Goal: Information Seeking & Learning: Learn about a topic

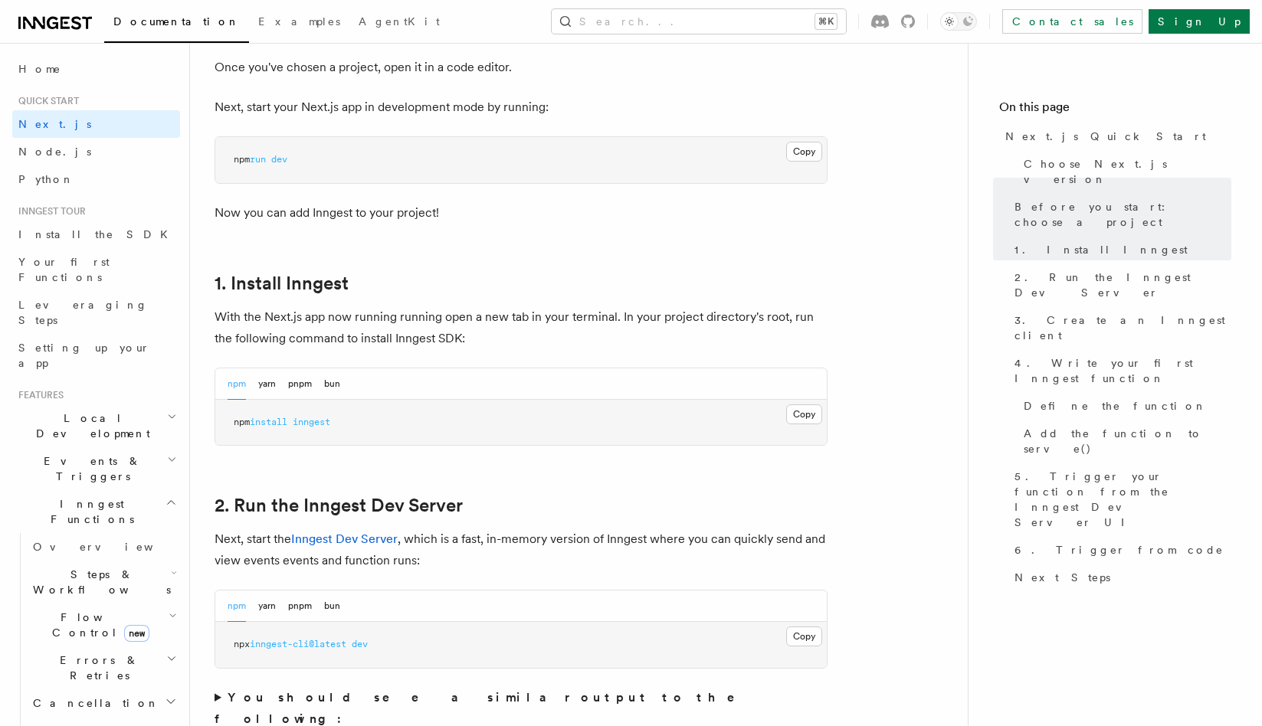
scroll to position [673, 0]
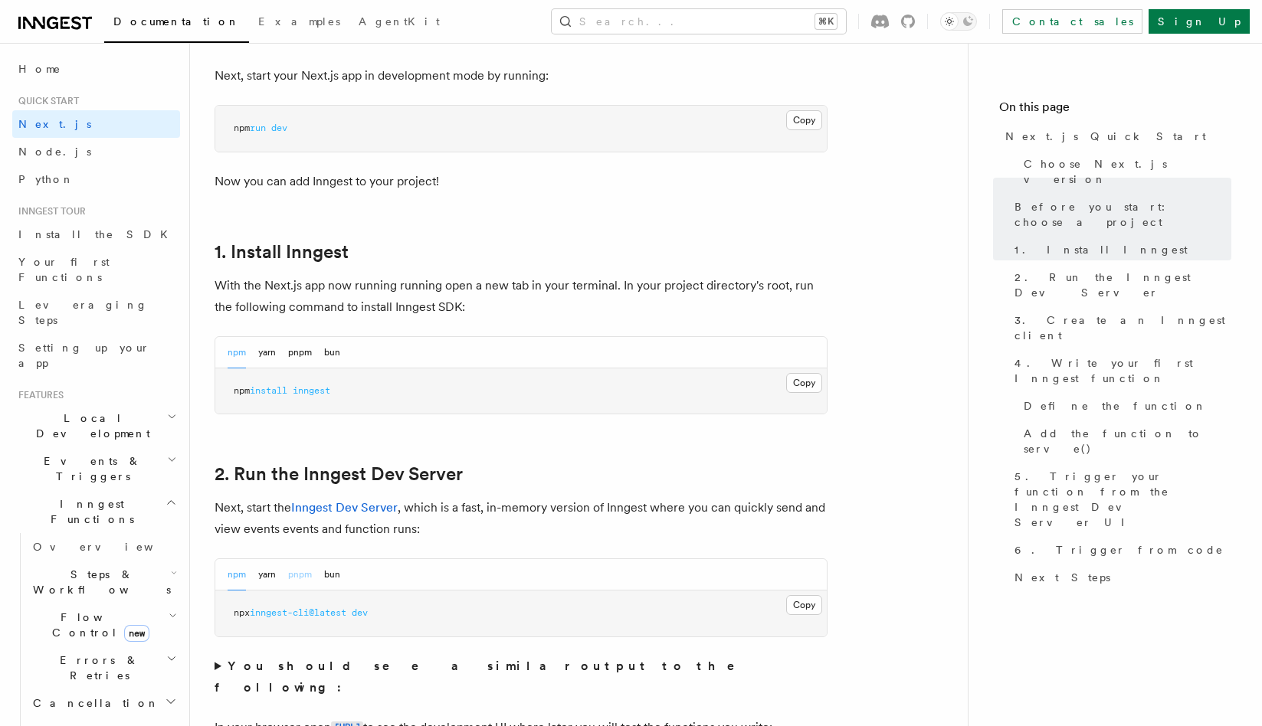
click at [306, 570] on button "pnpm" at bounding box center [300, 574] width 24 height 31
click at [798, 606] on button "Copy Copied" at bounding box center [804, 605] width 36 height 20
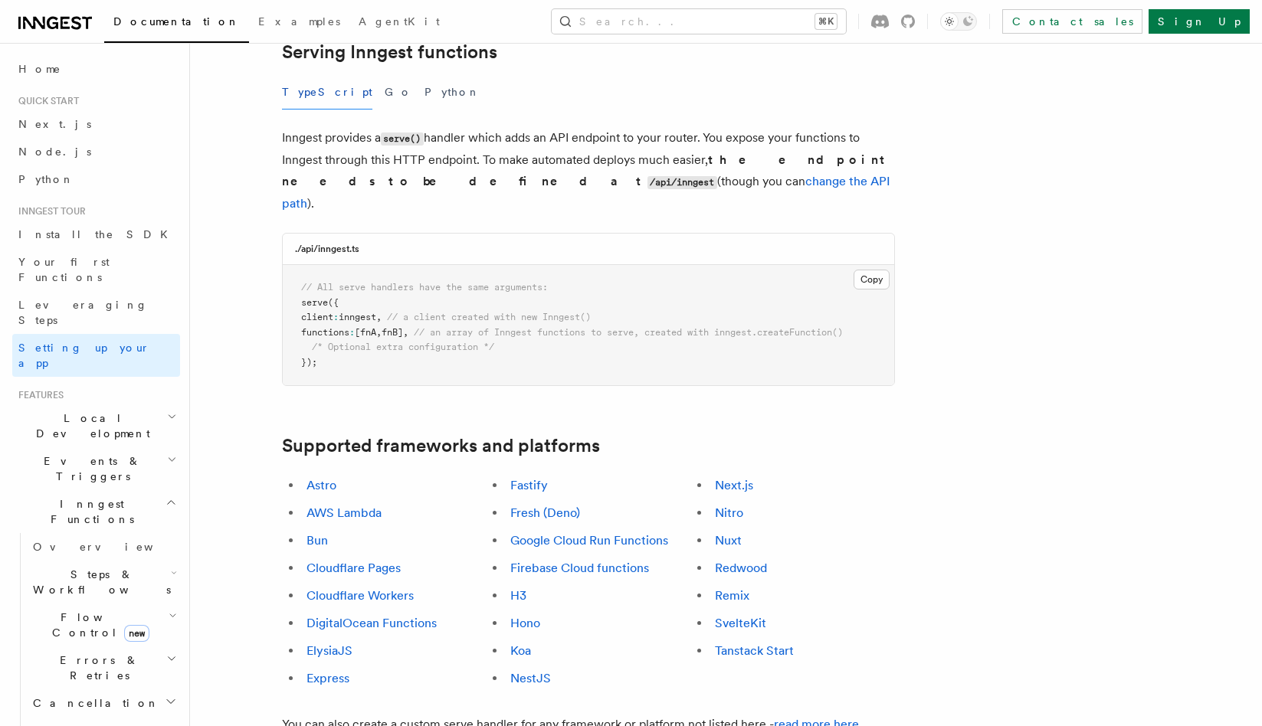
scroll to position [581, 0]
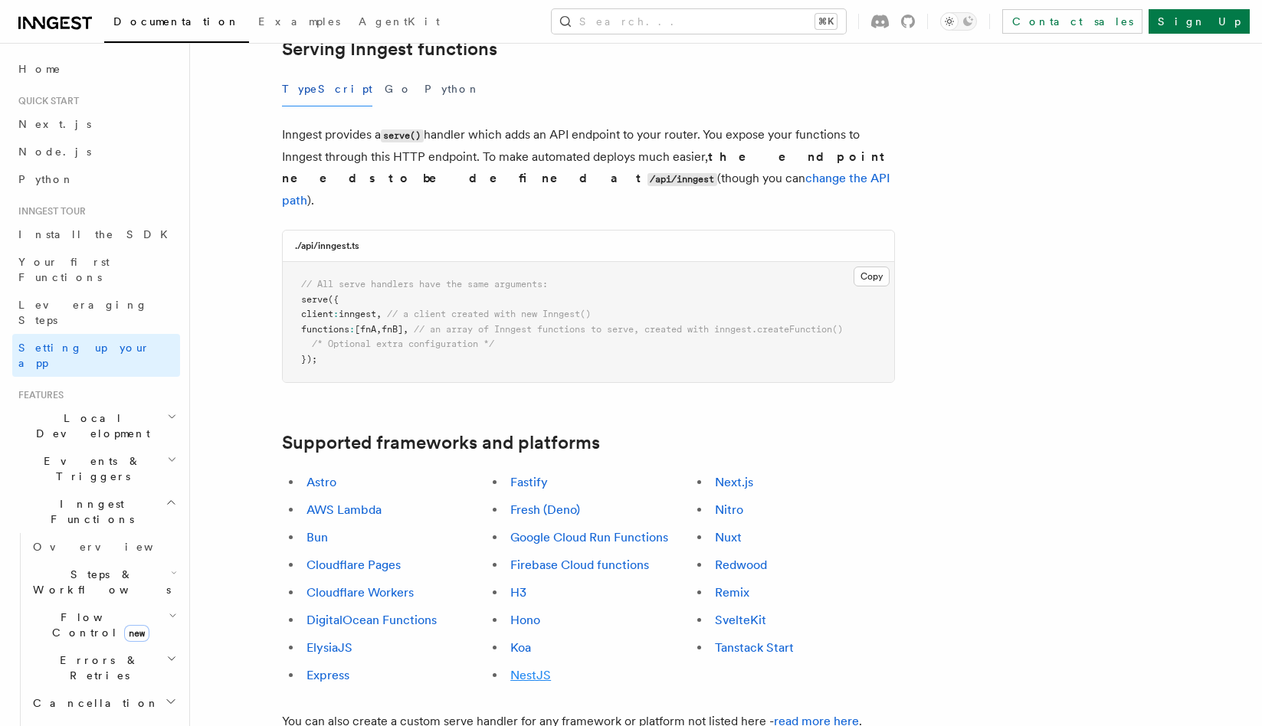
click at [523, 668] on link "NestJS" at bounding box center [530, 675] width 41 height 15
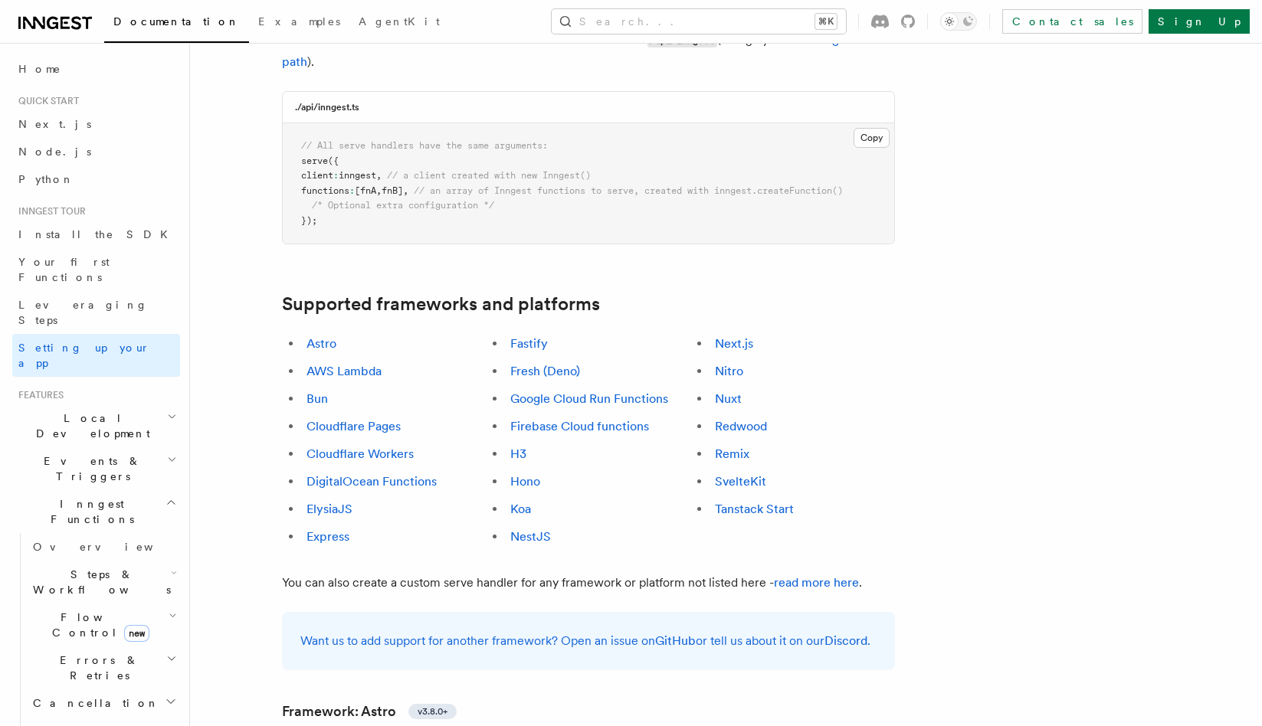
scroll to position [719, 0]
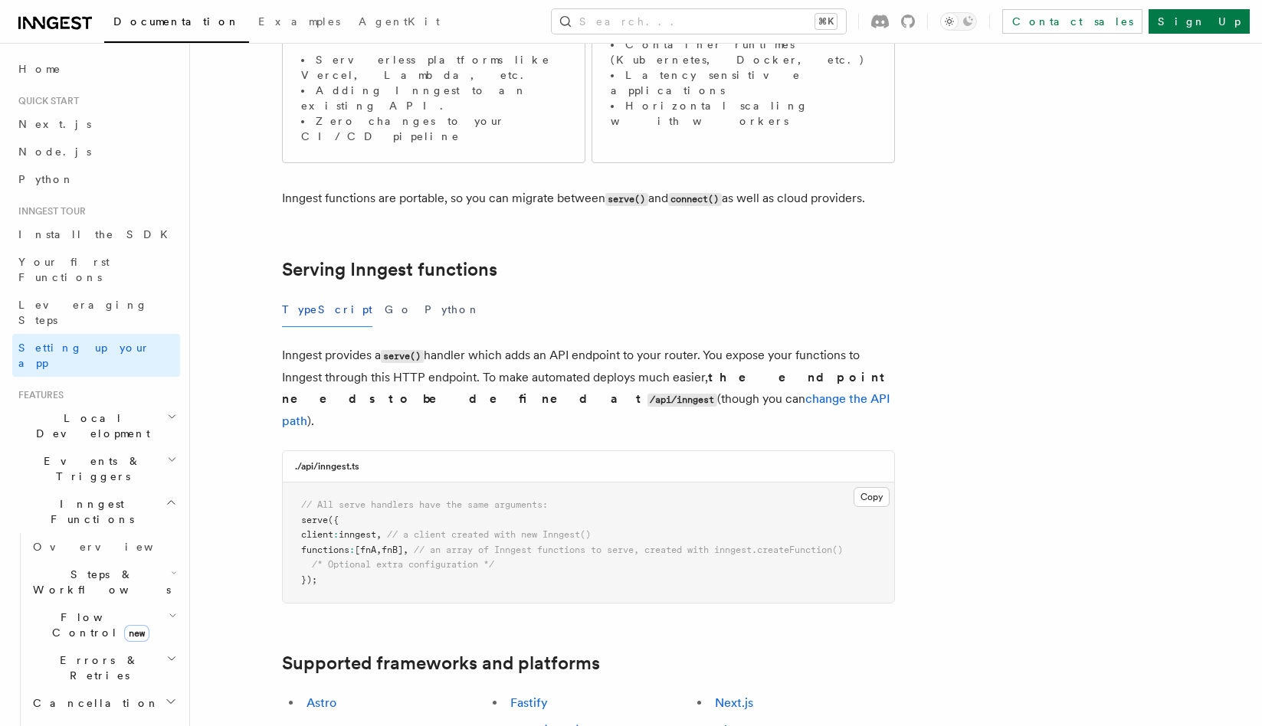
scroll to position [0, 0]
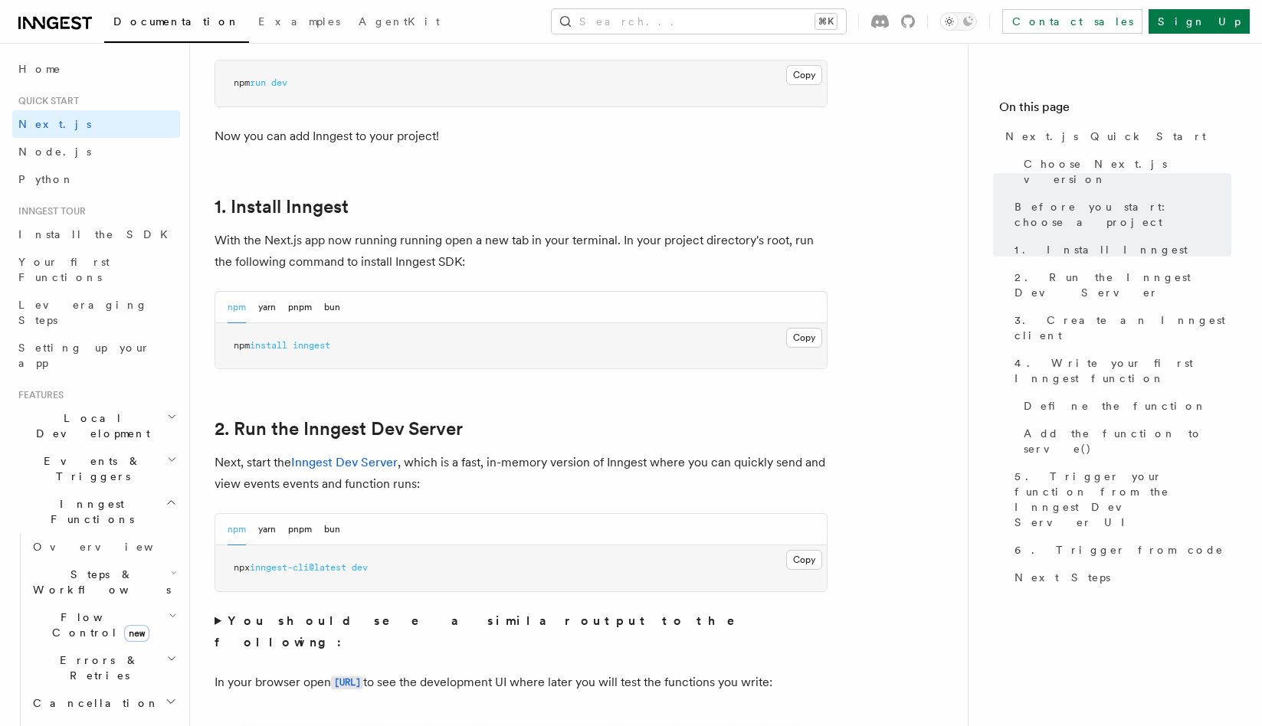
scroll to position [731, 0]
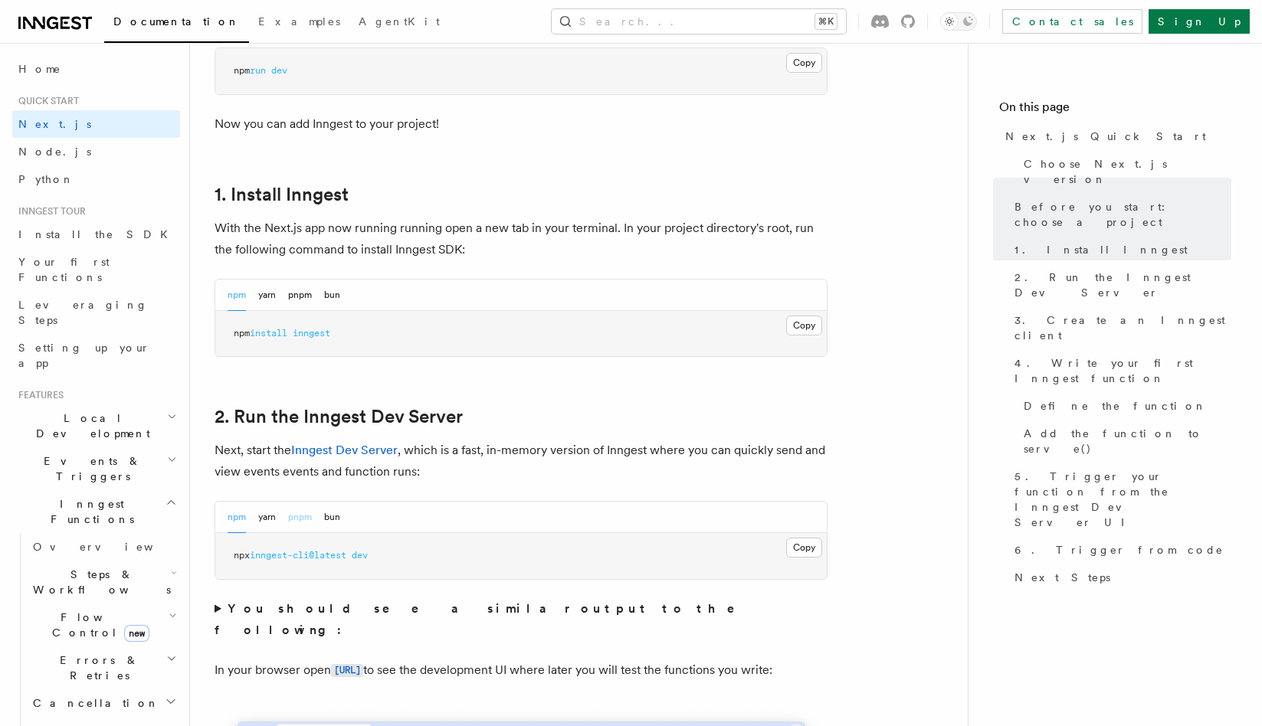
click at [299, 513] on button "pnpm" at bounding box center [300, 517] width 24 height 31
click at [809, 542] on button "Copy Copied" at bounding box center [804, 548] width 36 height 20
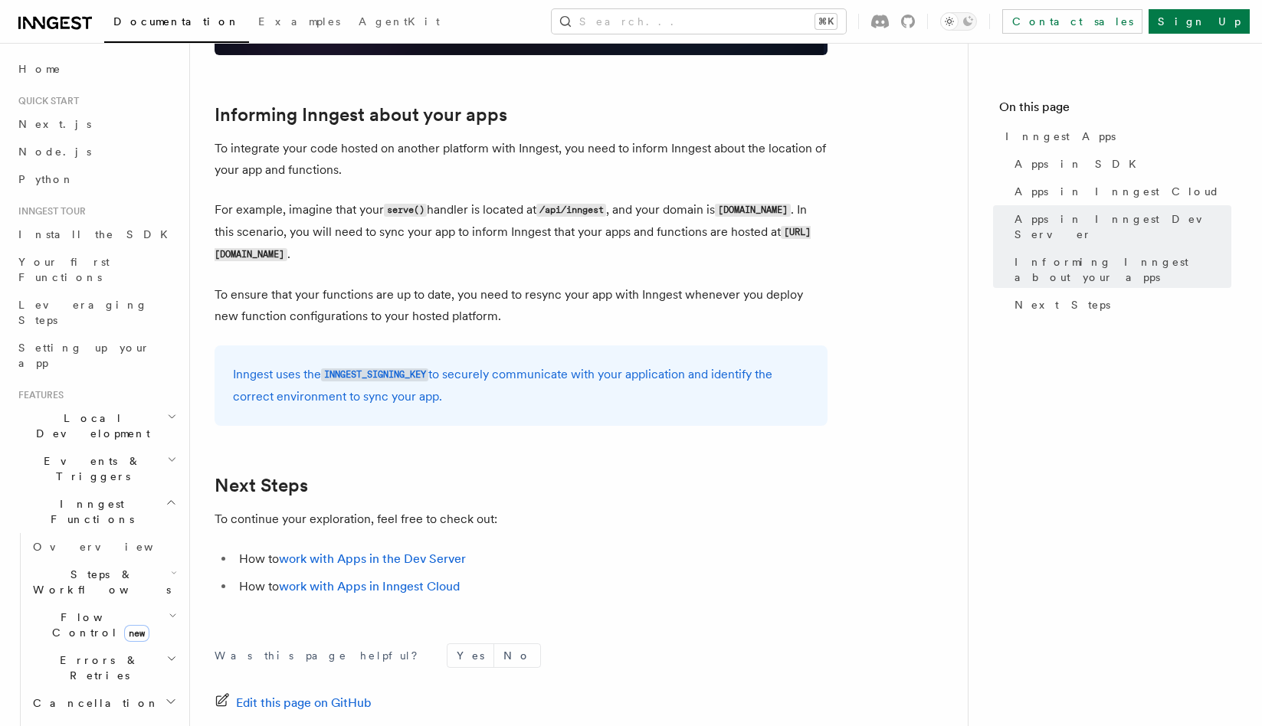
scroll to position [2440, 0]
